Goal: Book appointment/travel/reservation

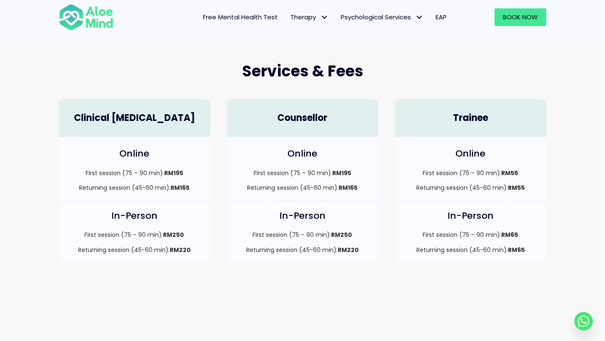
scroll to position [202, 0]
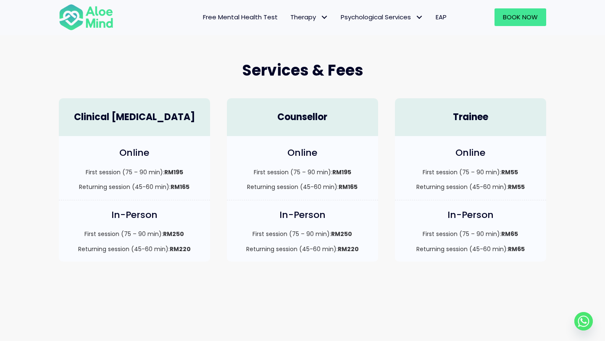
click at [505, 178] on div "First session (75 – 90 min): RM55 Returning session (45-60 min): RM55" at bounding box center [470, 180] width 134 height 24
click at [485, 119] on h4 "Trainee" at bounding box center [470, 117] width 134 height 13
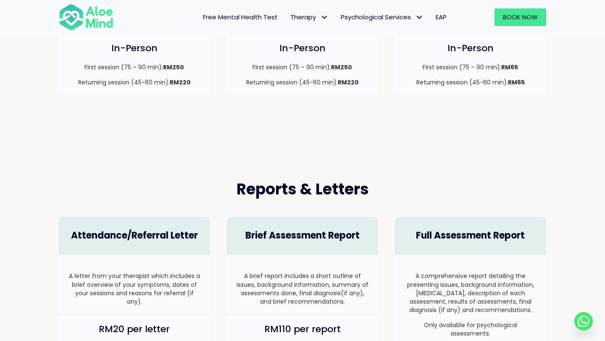
scroll to position [412, 0]
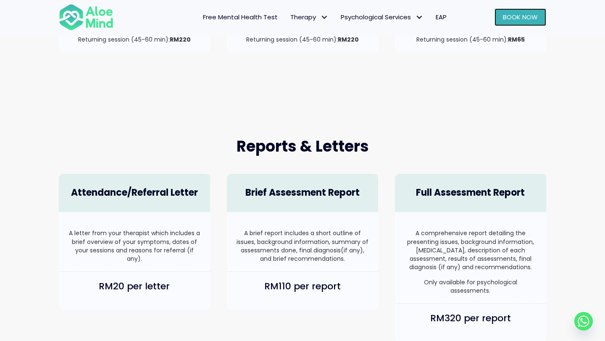
click at [518, 16] on span "Book Now" at bounding box center [520, 17] width 35 height 9
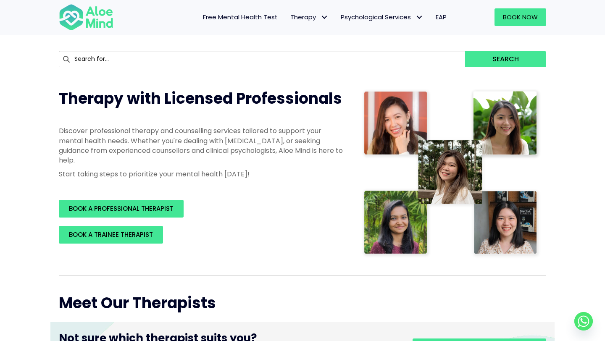
scroll to position [83, 0]
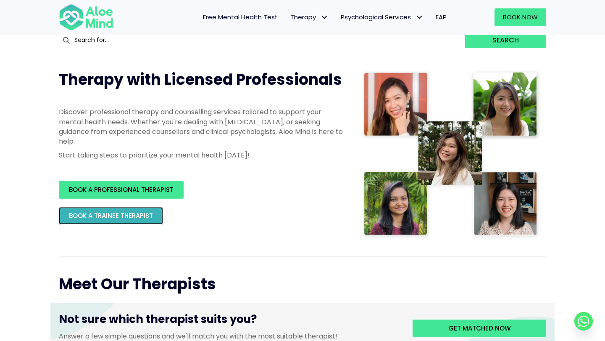
click at [137, 215] on span "BOOK A TRAINEE THERAPIST" at bounding box center [111, 215] width 84 height 9
